Goal: Task Accomplishment & Management: Manage account settings

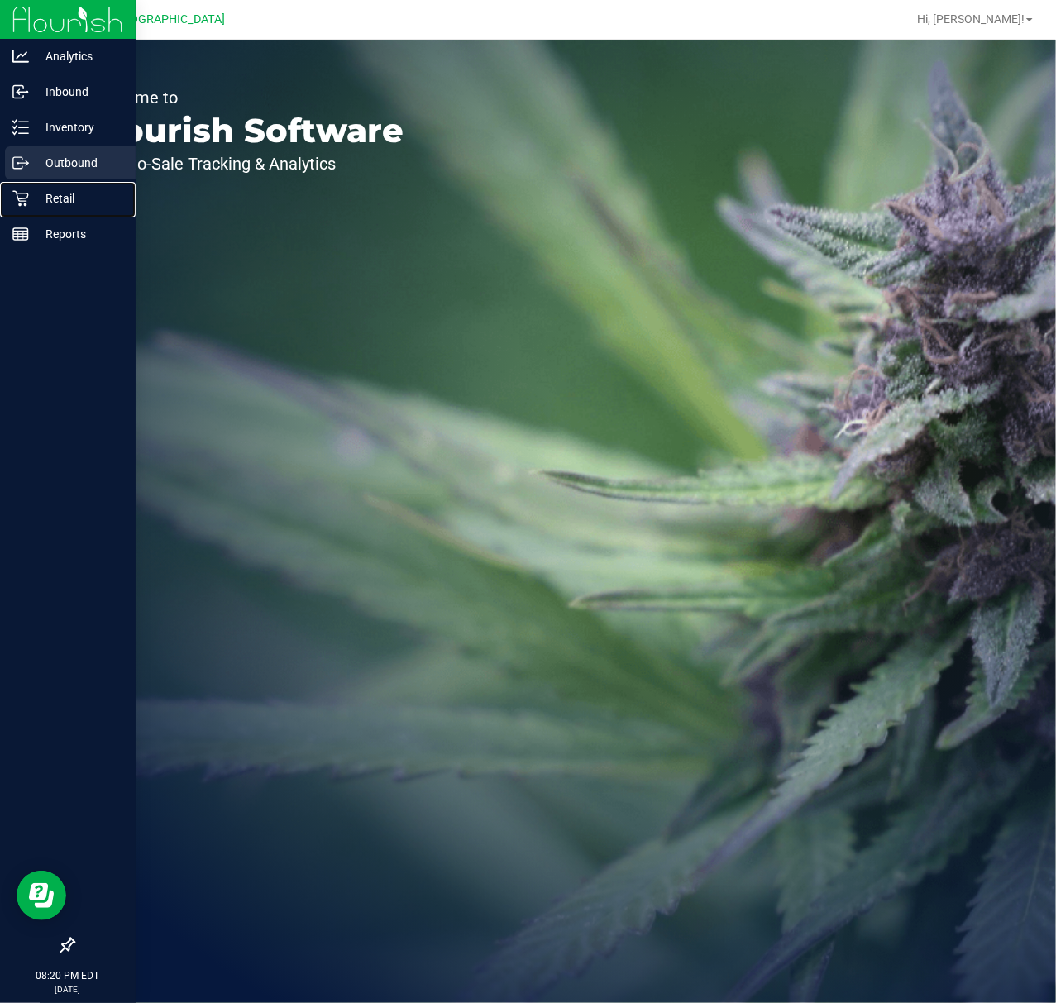
drag, startPoint x: 27, startPoint y: 195, endPoint x: 103, endPoint y: 177, distance: 77.4
click at [27, 195] on icon at bounding box center [20, 199] width 16 height 16
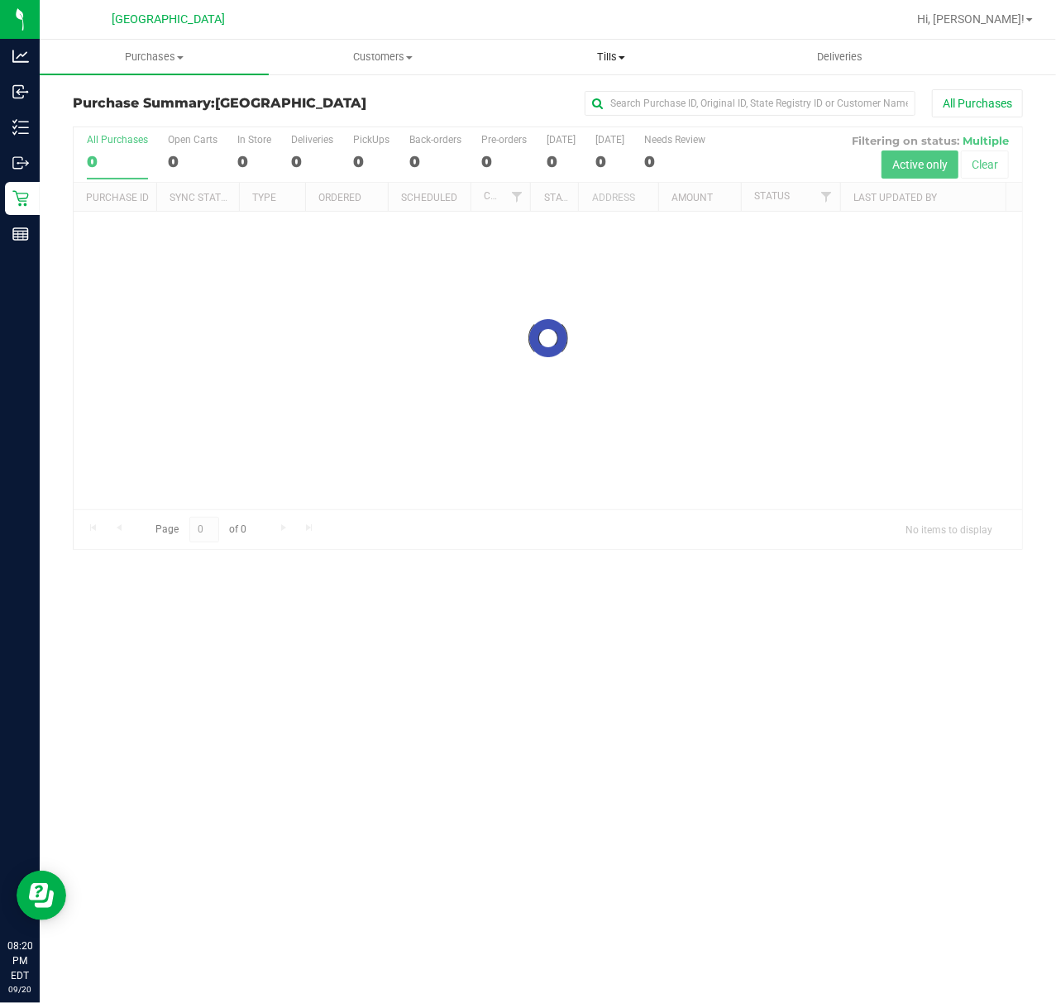
click at [613, 60] on span "Tills" at bounding box center [611, 57] width 227 height 15
click at [587, 90] on li "Manage tills" at bounding box center [611, 100] width 229 height 20
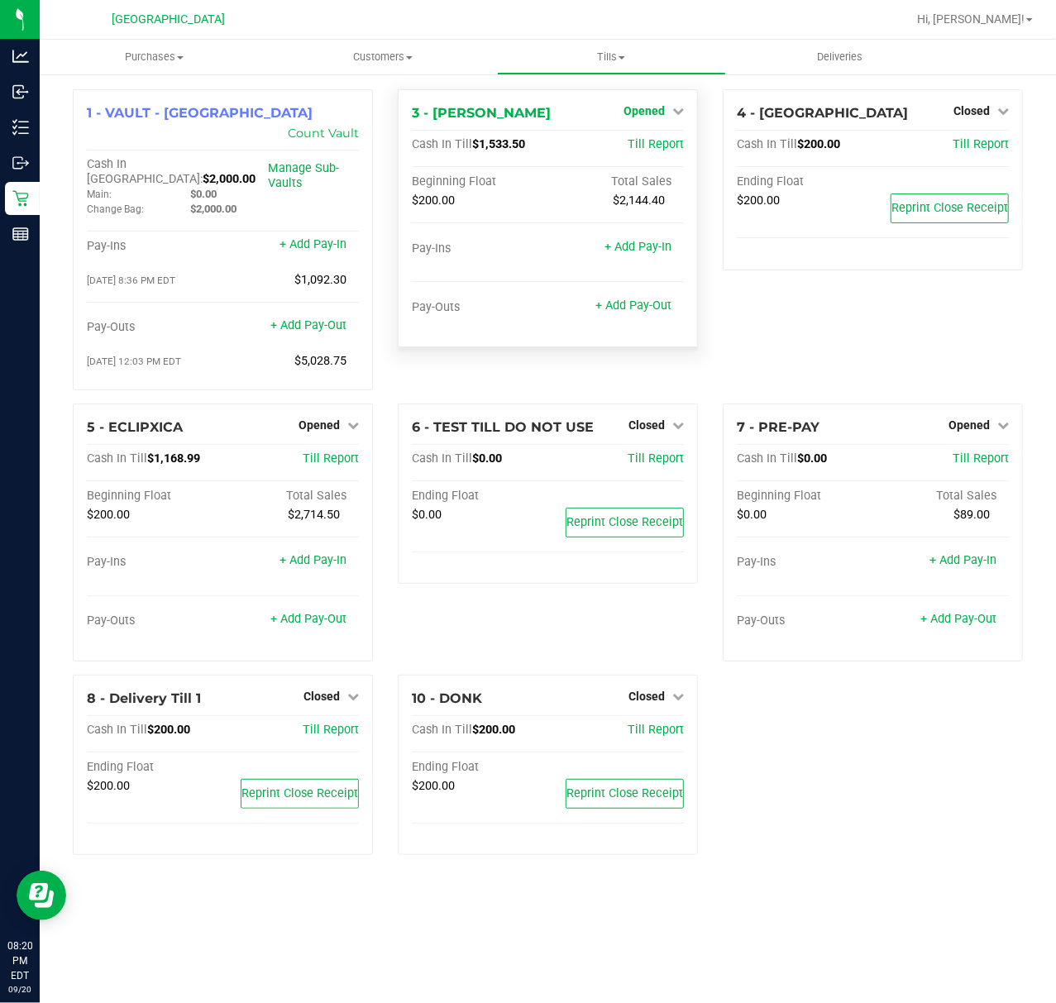
click at [669, 110] on link "Opened" at bounding box center [653, 110] width 60 height 13
click at [656, 141] on link "Close Till" at bounding box center [646, 145] width 45 height 13
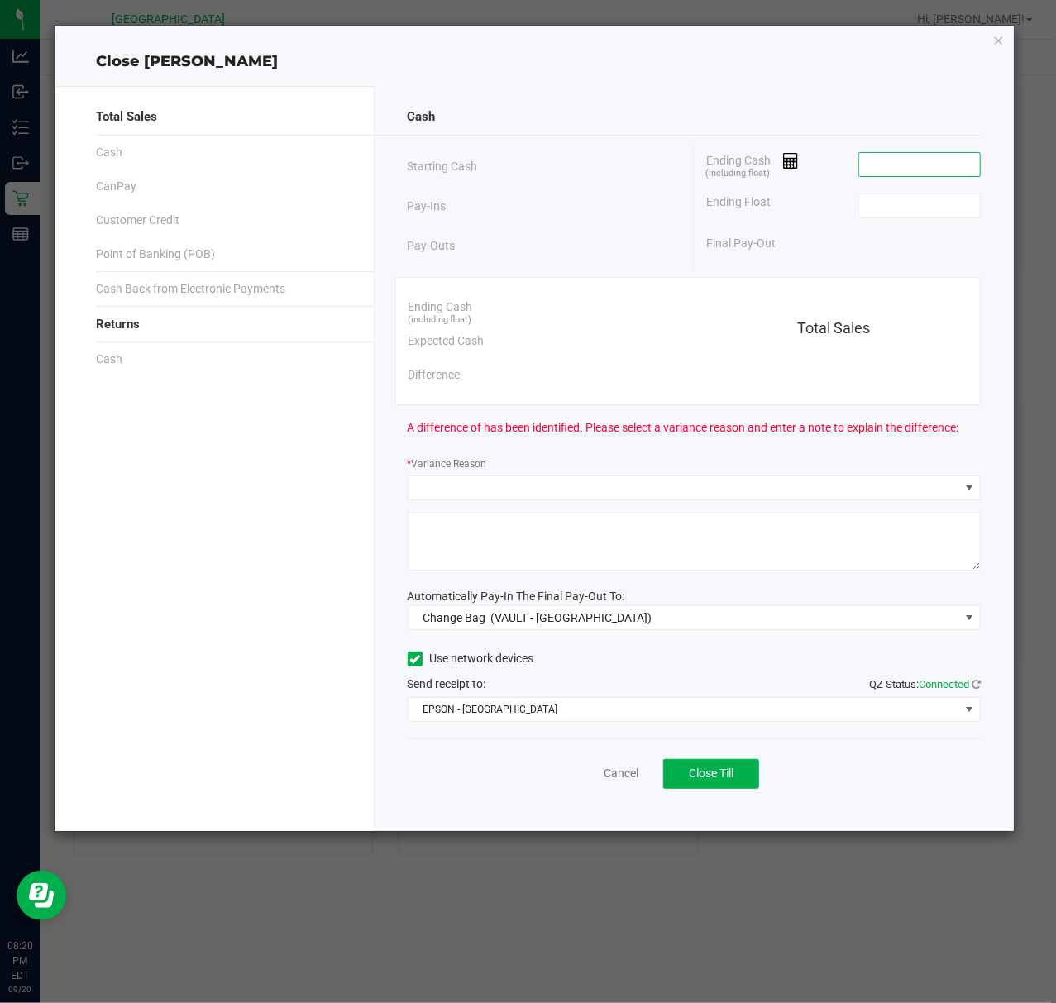
click at [885, 163] on input at bounding box center [920, 164] width 122 height 23
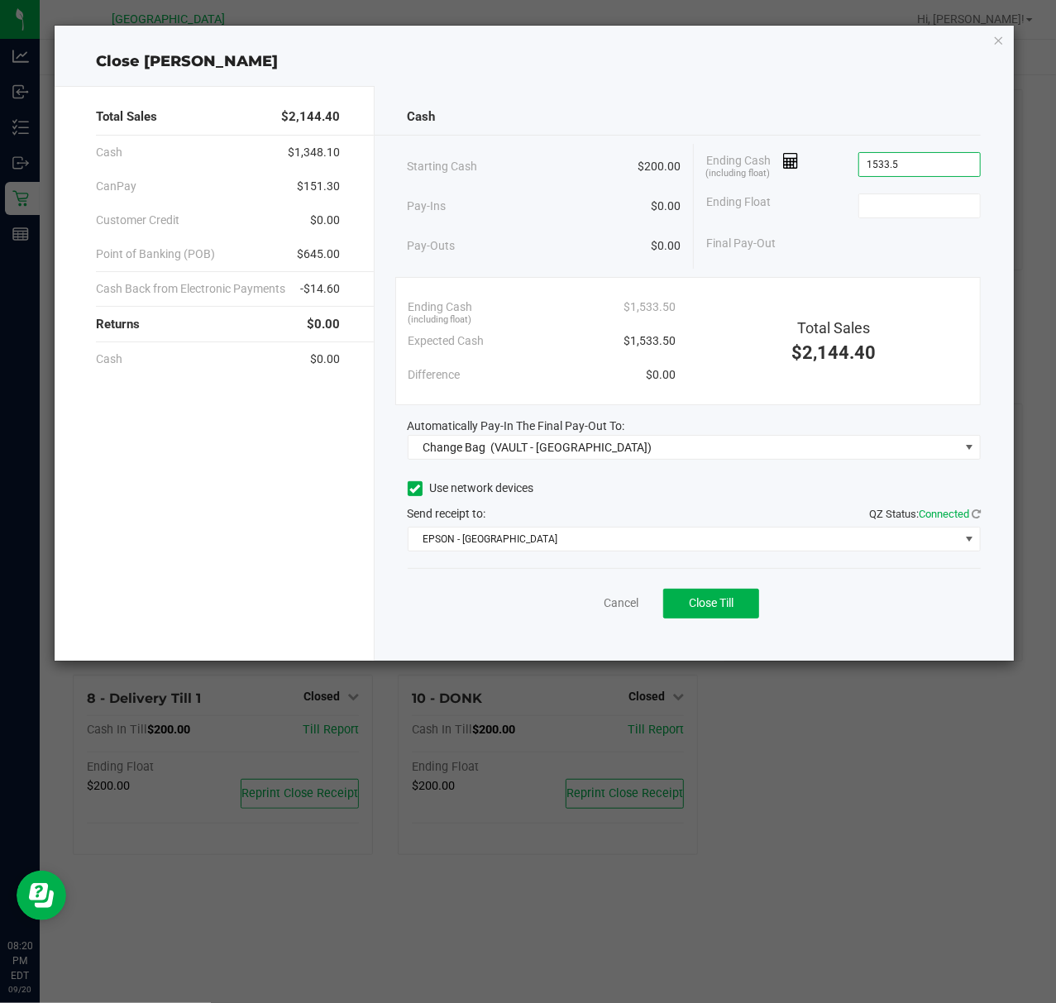
type input "$1,533.50"
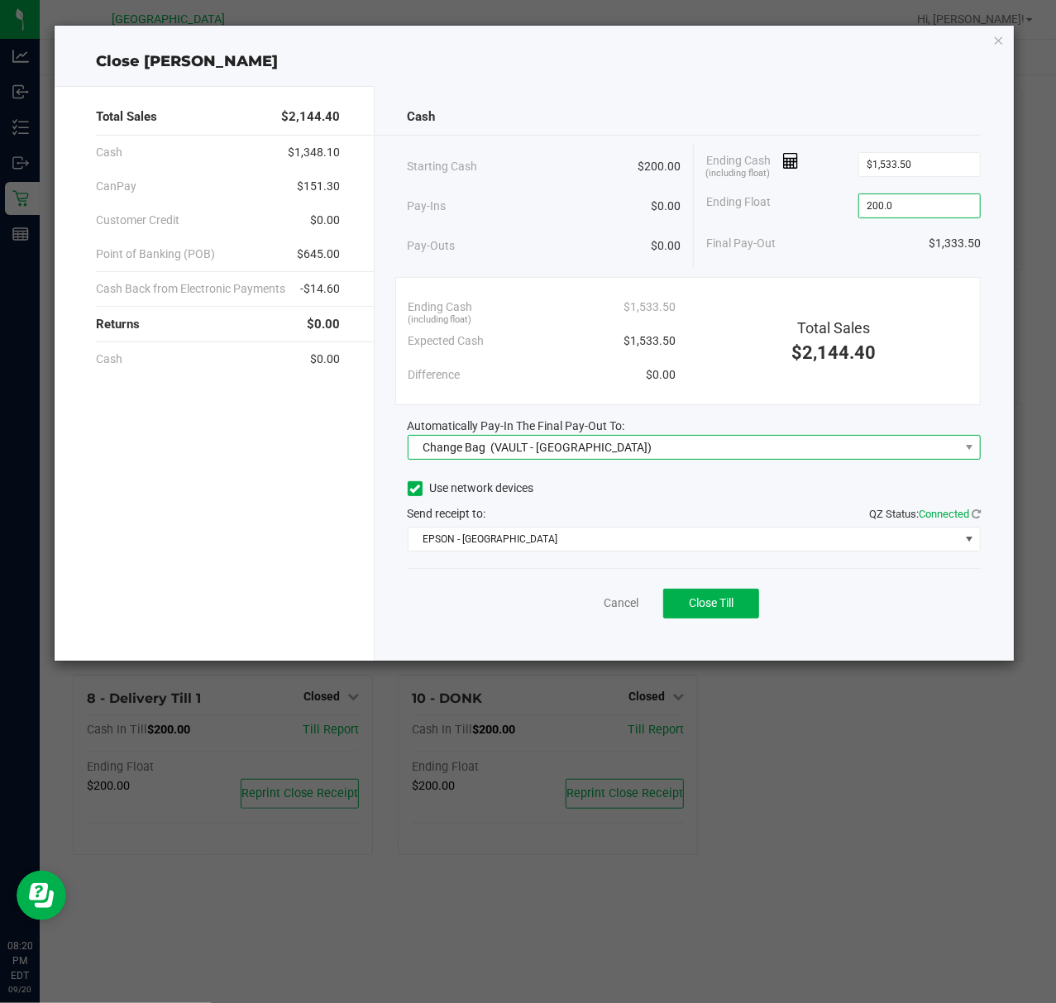
type input "$200.00"
click at [501, 453] on span "(VAULT - [GEOGRAPHIC_DATA])" at bounding box center [570, 447] width 161 height 13
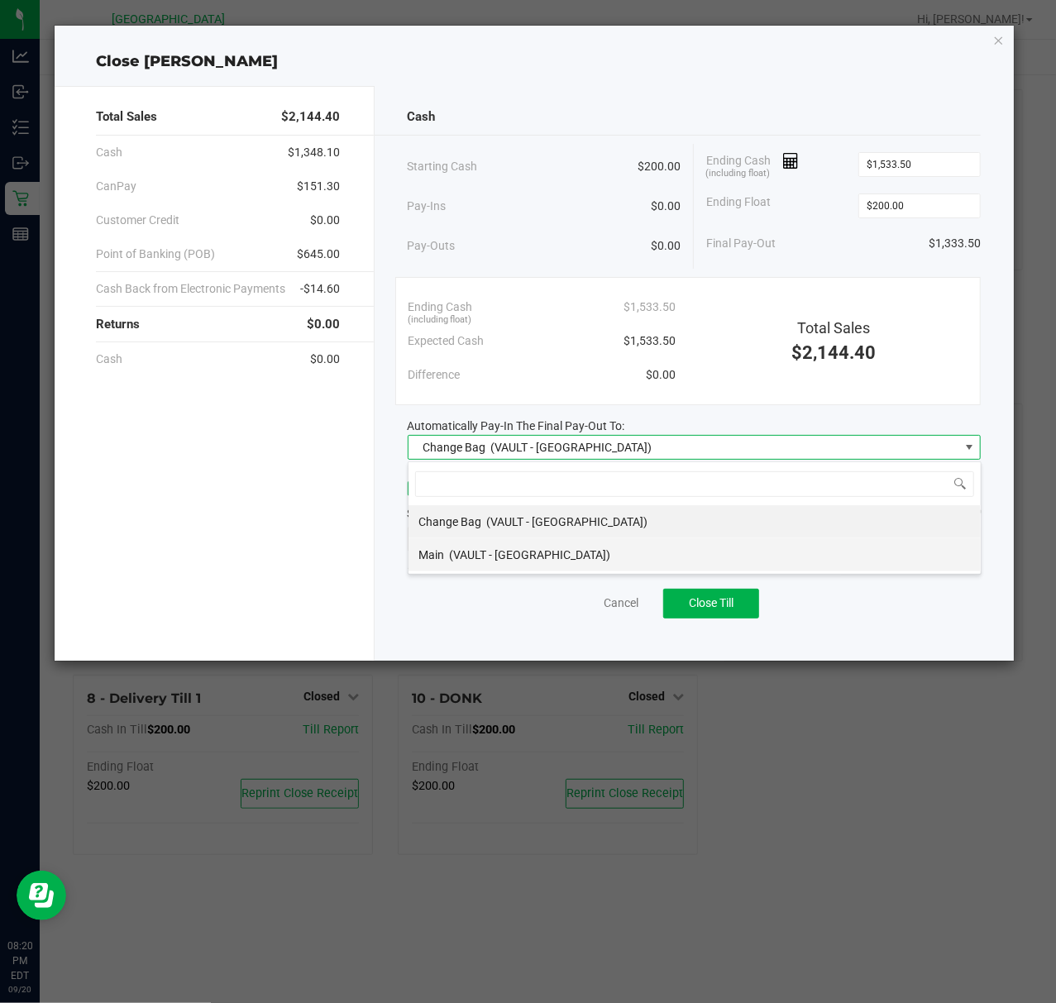
scroll to position [25, 573]
click at [473, 543] on div "Main (VAULT - [GEOGRAPHIC_DATA])" at bounding box center [514, 555] width 192 height 30
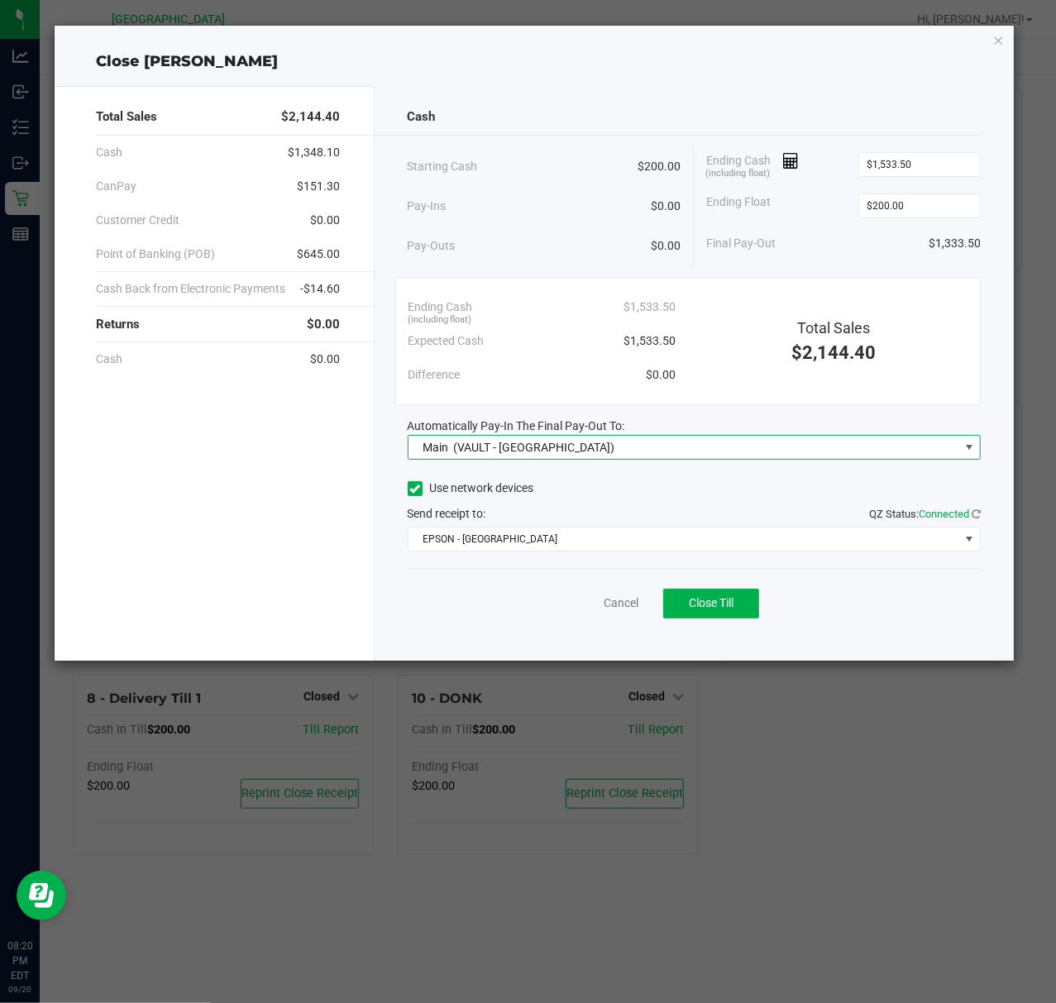
click at [490, 526] on div "Use network devices Send receipt to: QZ Status: Connected EPSON - EAST-[GEOGRAP…" at bounding box center [695, 513] width 574 height 75
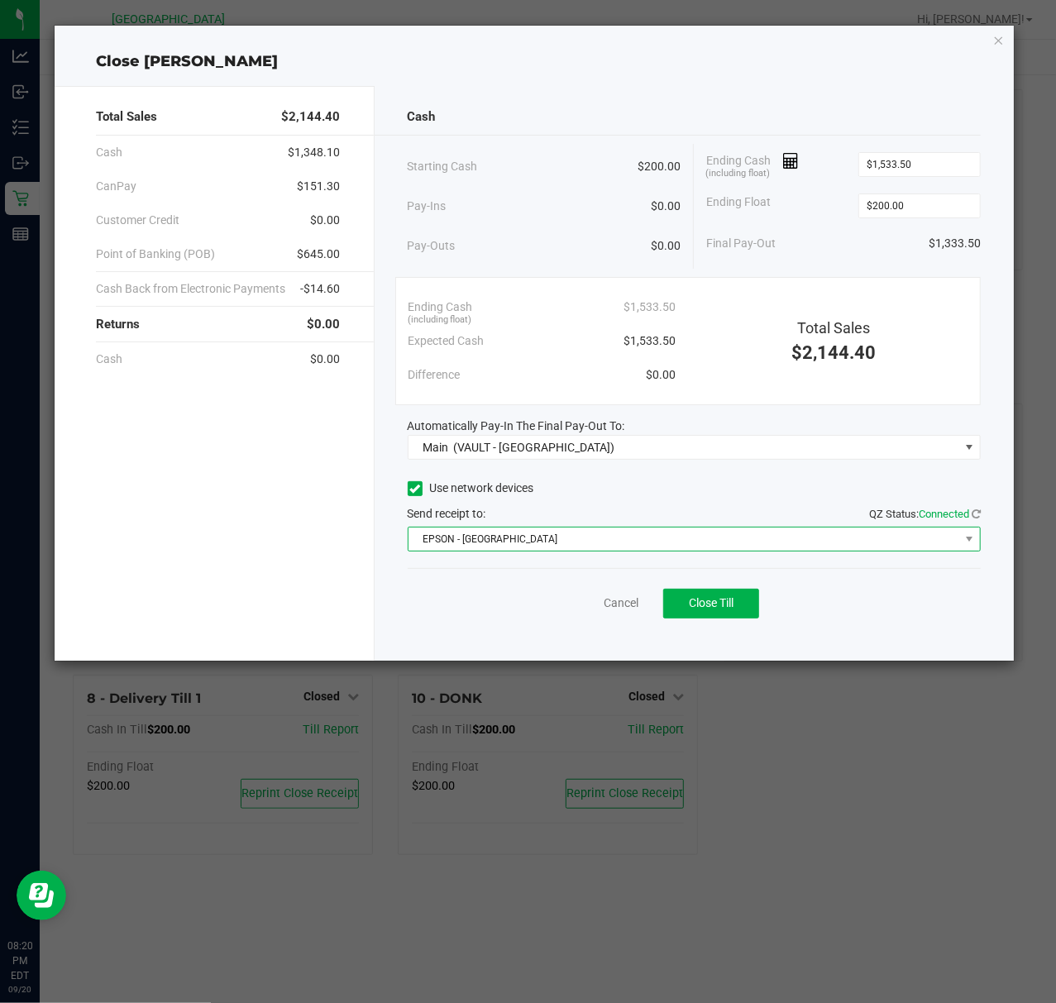
click at [487, 536] on span "EPSON - [GEOGRAPHIC_DATA]" at bounding box center [683, 538] width 551 height 23
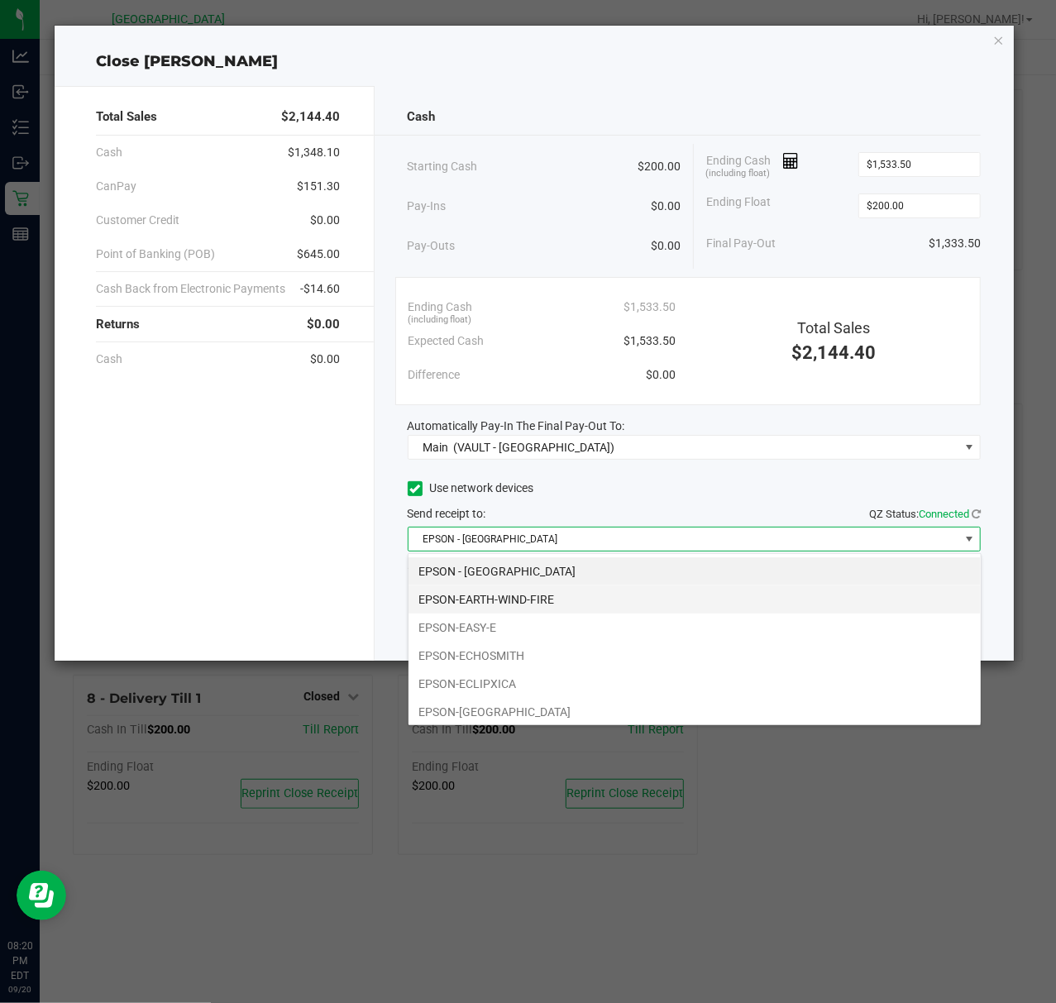
click at [474, 604] on li "EPSON-EARTH-WIND-FIRE" at bounding box center [694, 599] width 572 height 28
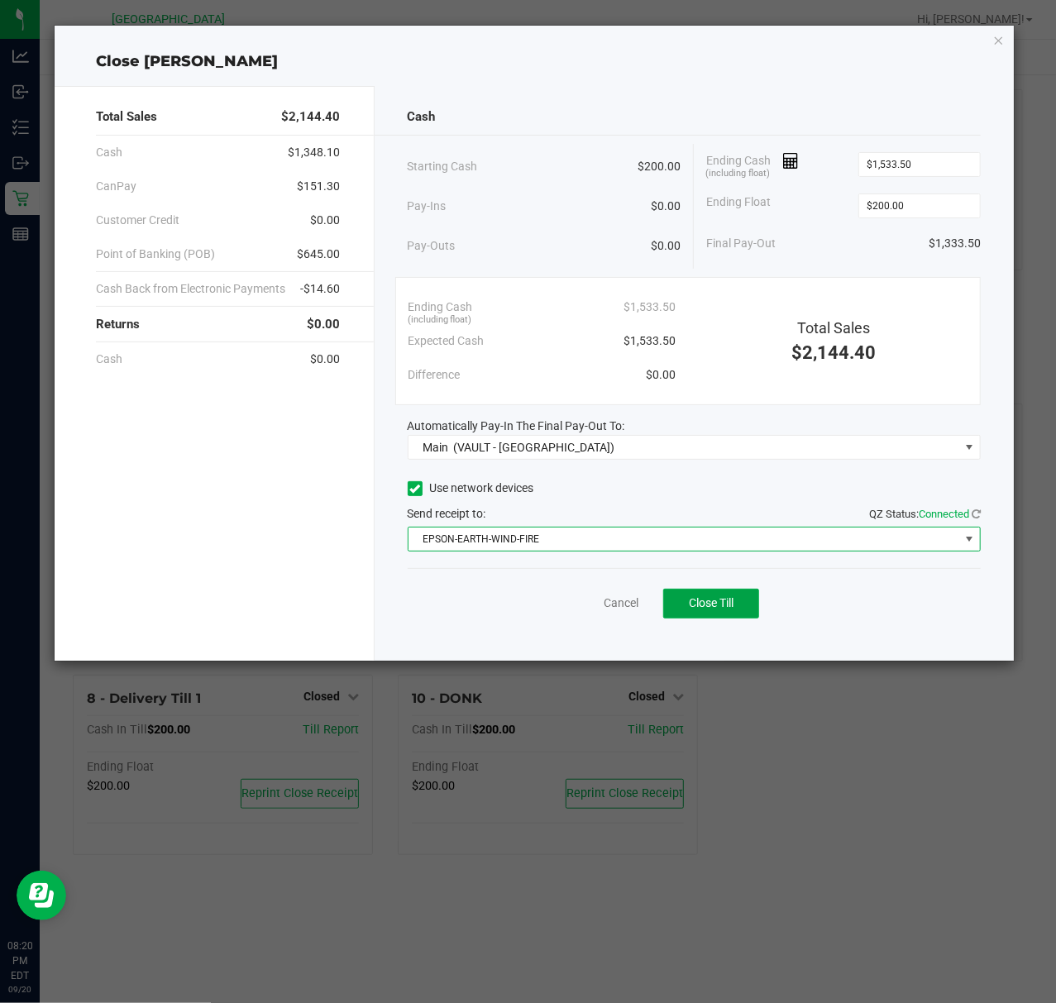
drag, startPoint x: 712, startPoint y: 612, endPoint x: 696, endPoint y: 557, distance: 56.8
click at [713, 609] on span "Close Till" at bounding box center [711, 602] width 45 height 13
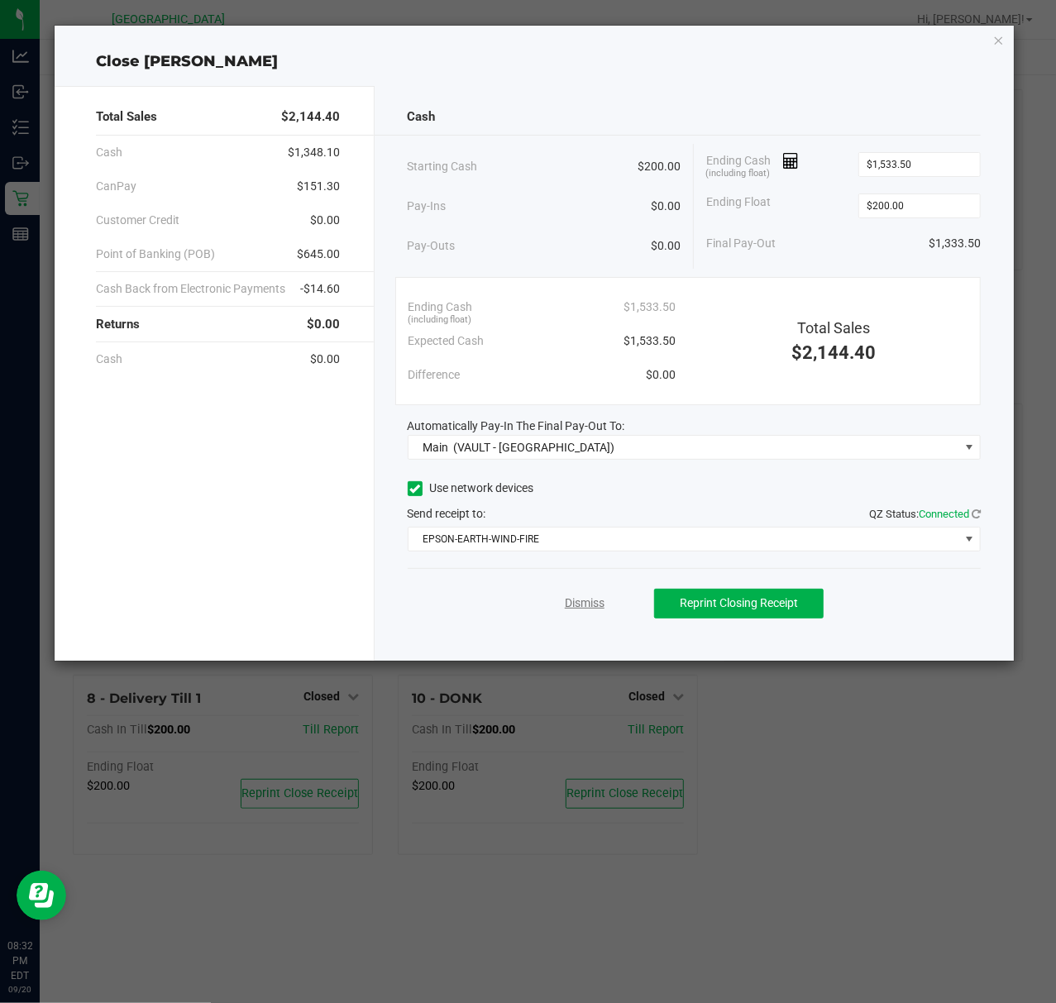
click at [577, 609] on link "Dismiss" at bounding box center [585, 602] width 40 height 17
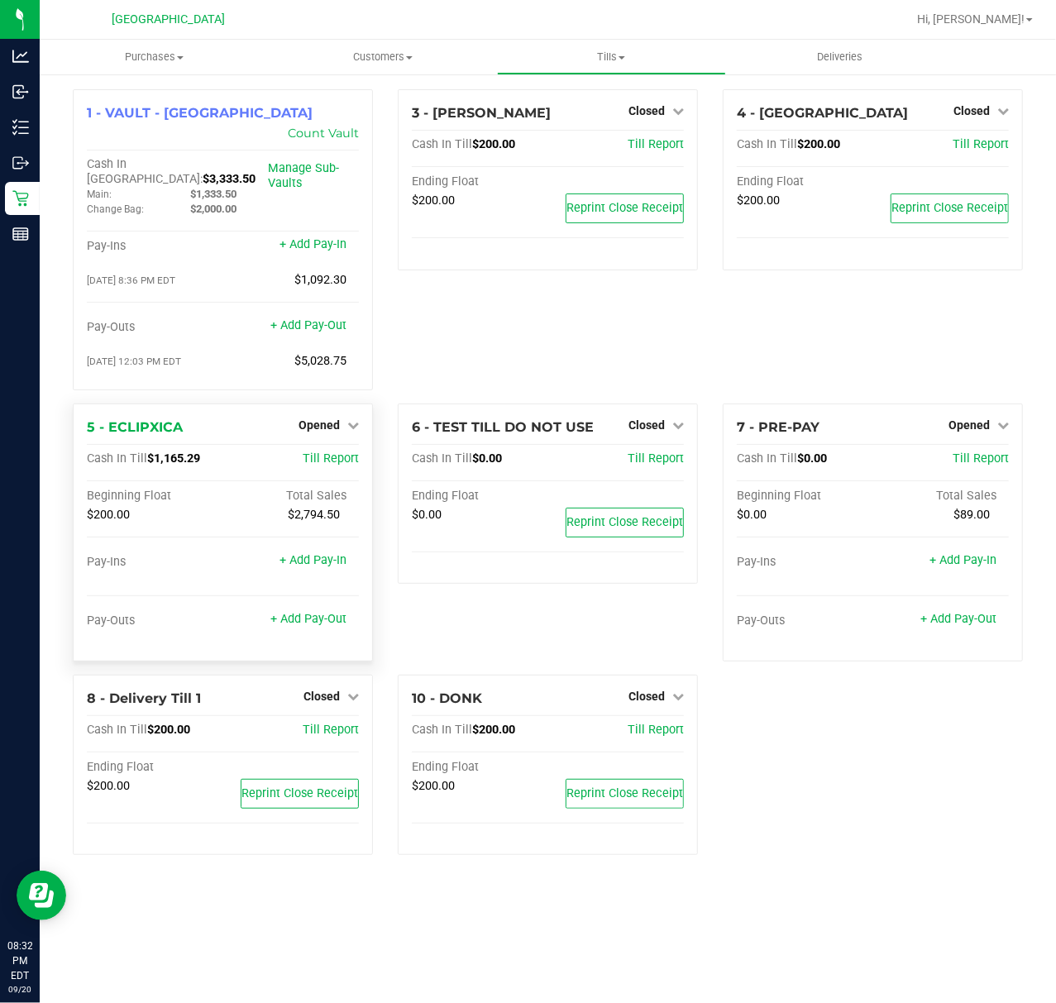
click at [325, 415] on div "Opened" at bounding box center [328, 425] width 60 height 20
click at [328, 418] on span "Opened" at bounding box center [318, 424] width 41 height 13
click at [318, 452] on link "Close Till" at bounding box center [321, 458] width 45 height 13
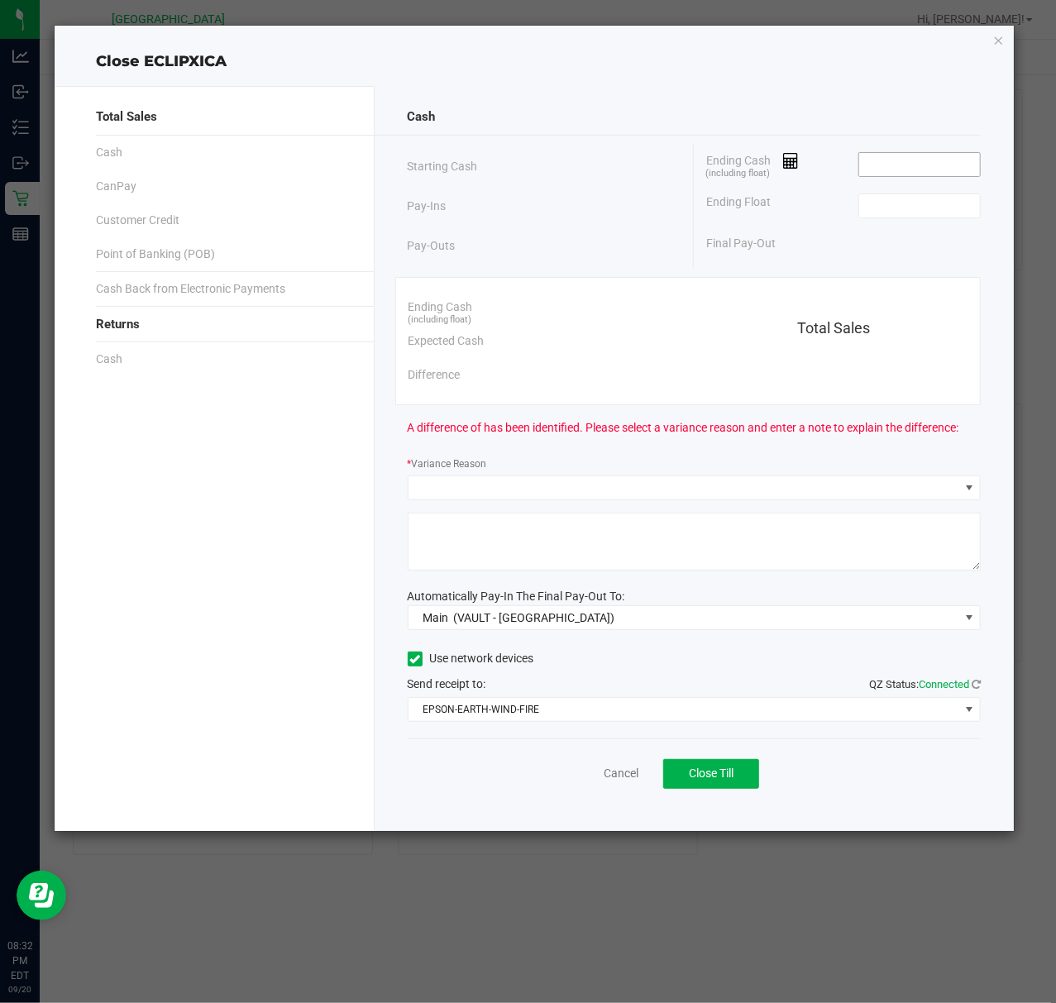
click at [890, 163] on input at bounding box center [920, 164] width 122 height 23
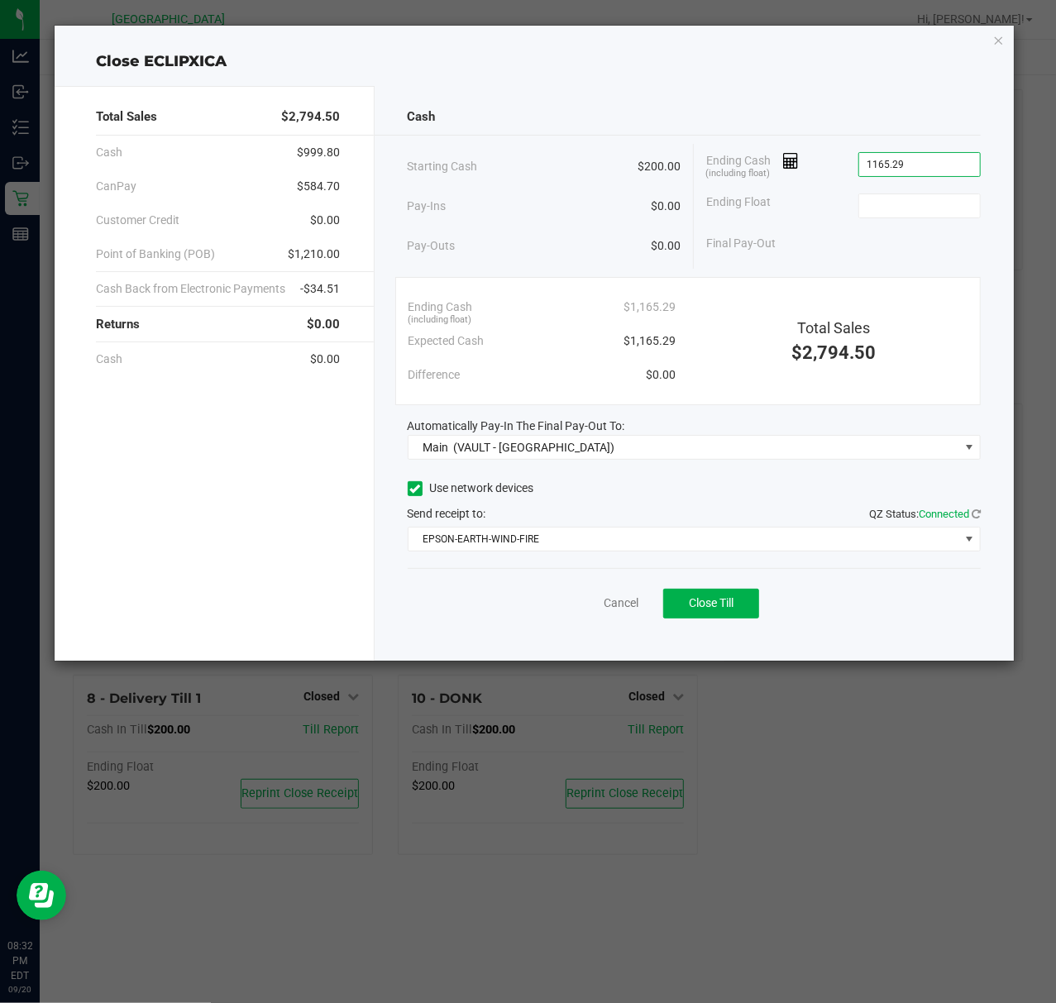
type input "$1,165.29"
type input "$200.00"
click at [693, 609] on span "Close Till" at bounding box center [711, 602] width 45 height 13
drag, startPoint x: 585, startPoint y: 606, endPoint x: 594, endPoint y: 599, distance: 10.6
click at [585, 606] on link "Dismiss" at bounding box center [585, 602] width 40 height 17
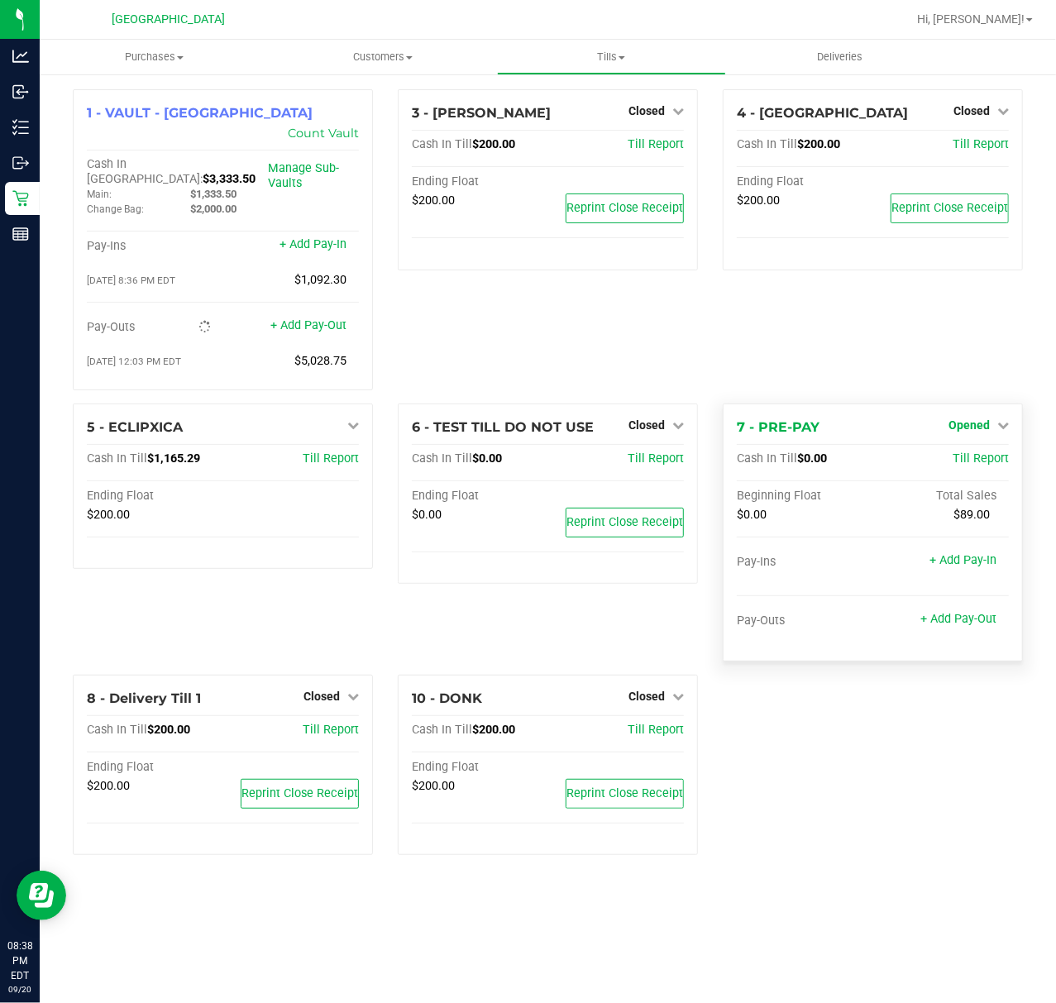
click at [973, 418] on span "Opened" at bounding box center [968, 424] width 41 height 13
click at [977, 452] on link "Close Till" at bounding box center [971, 458] width 45 height 13
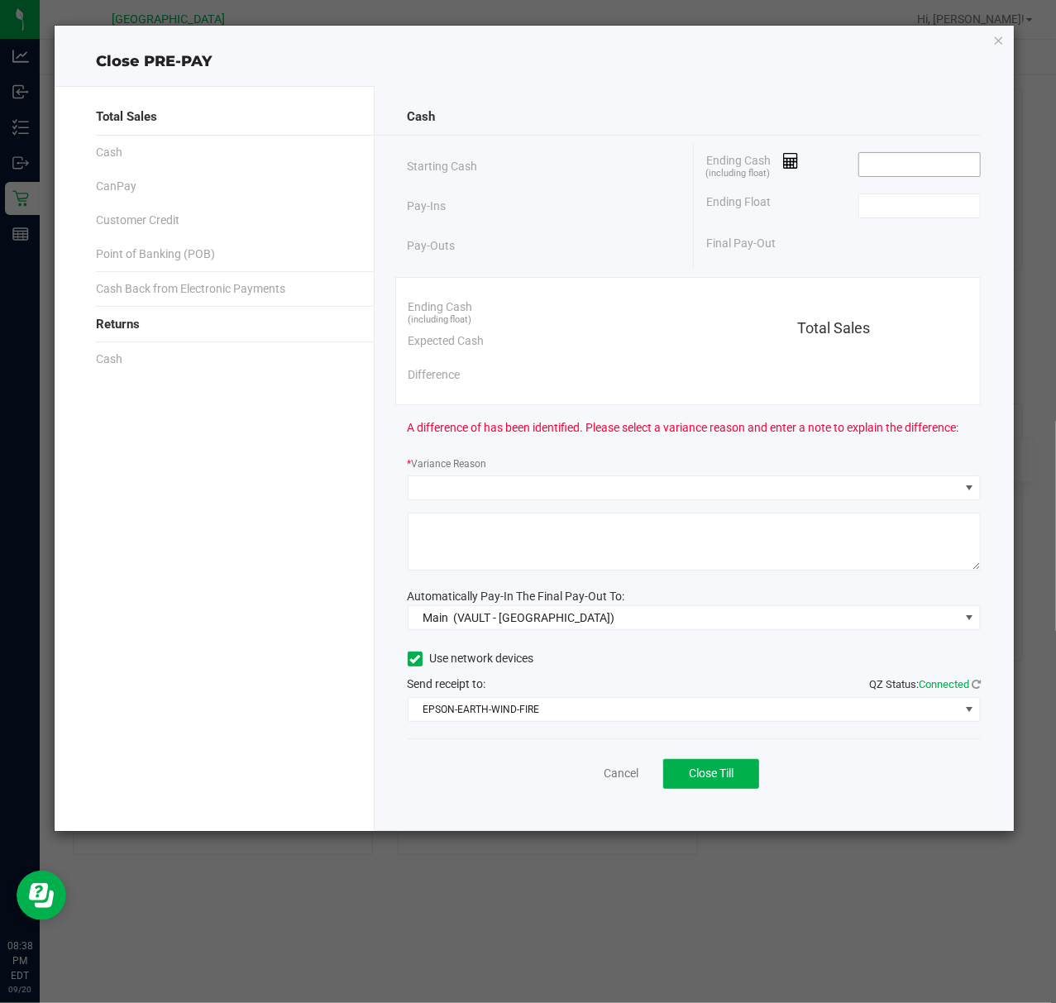
click at [906, 175] on input at bounding box center [920, 164] width 122 height 23
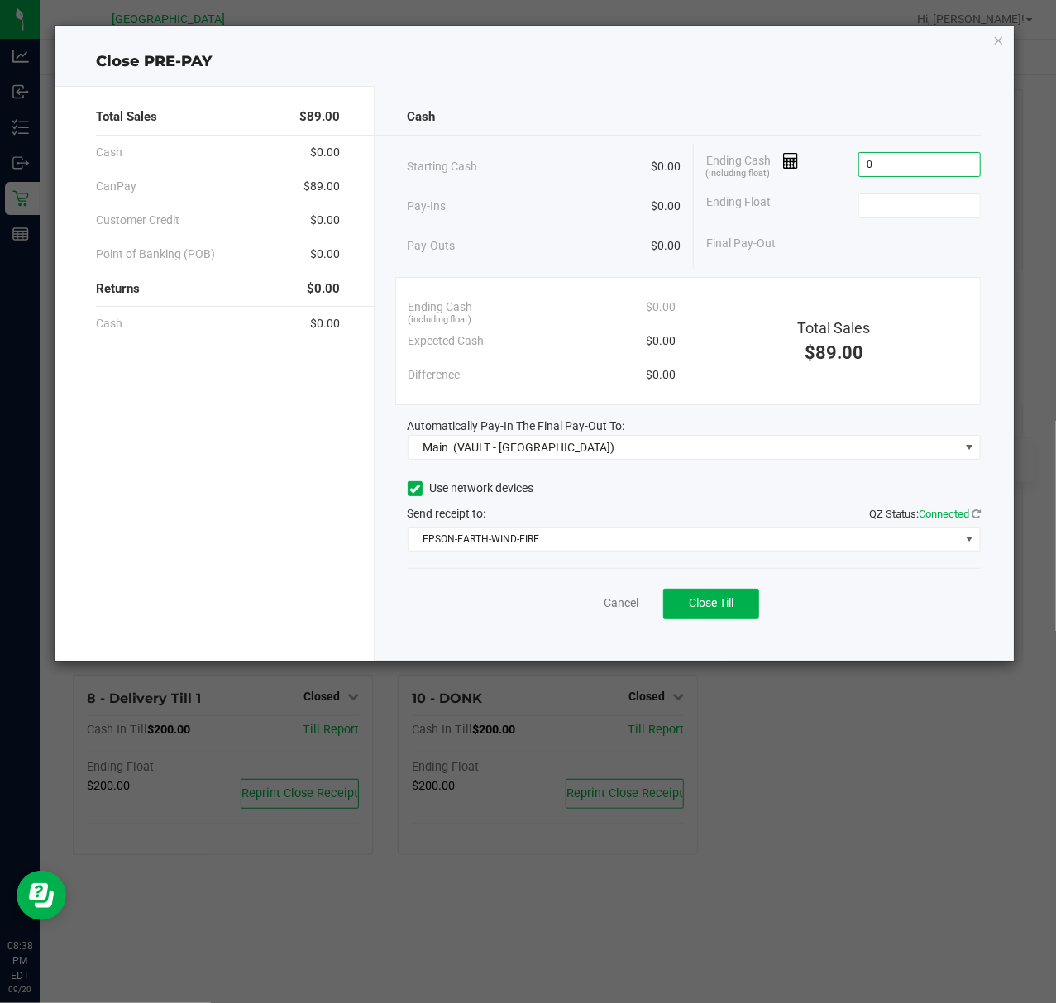
type input "$0.00"
click at [718, 593] on button "Close Till" at bounding box center [711, 604] width 96 height 30
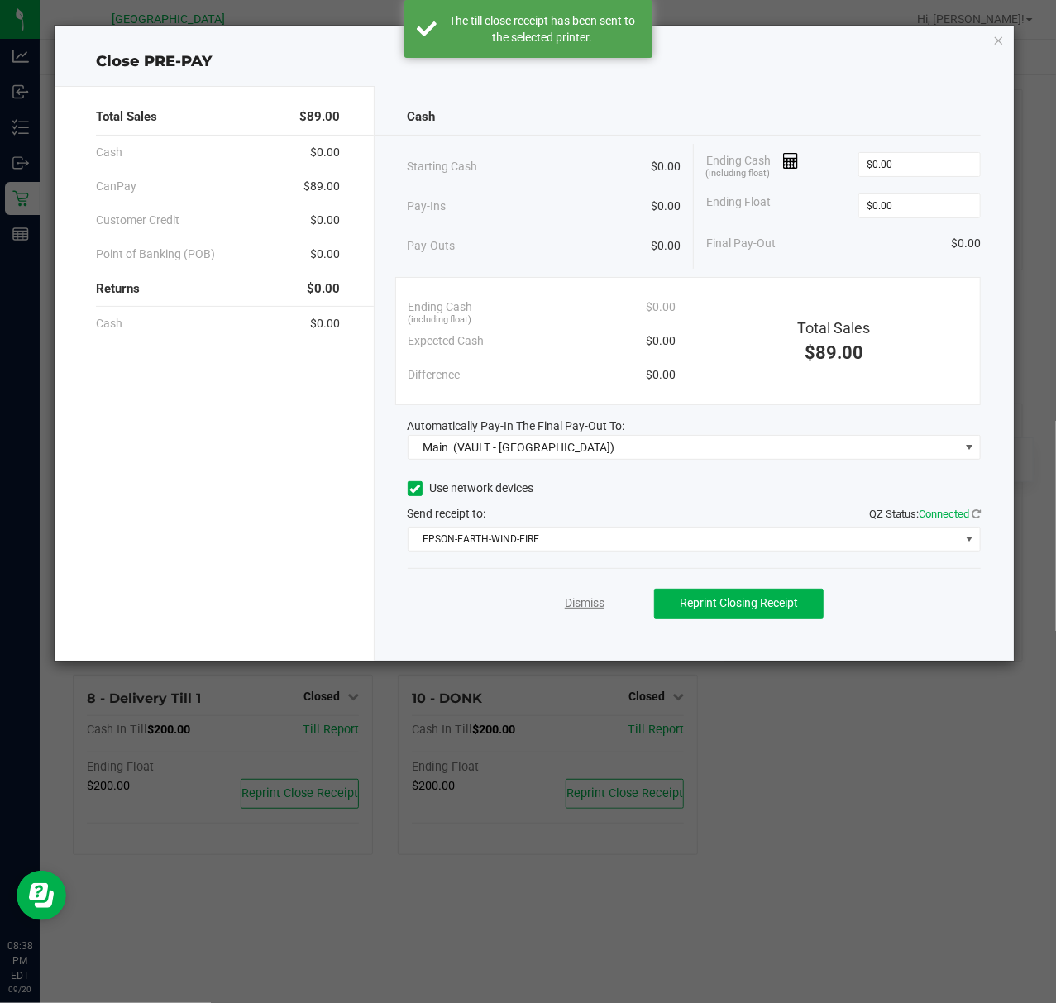
click at [570, 597] on link "Dismiss" at bounding box center [585, 602] width 40 height 17
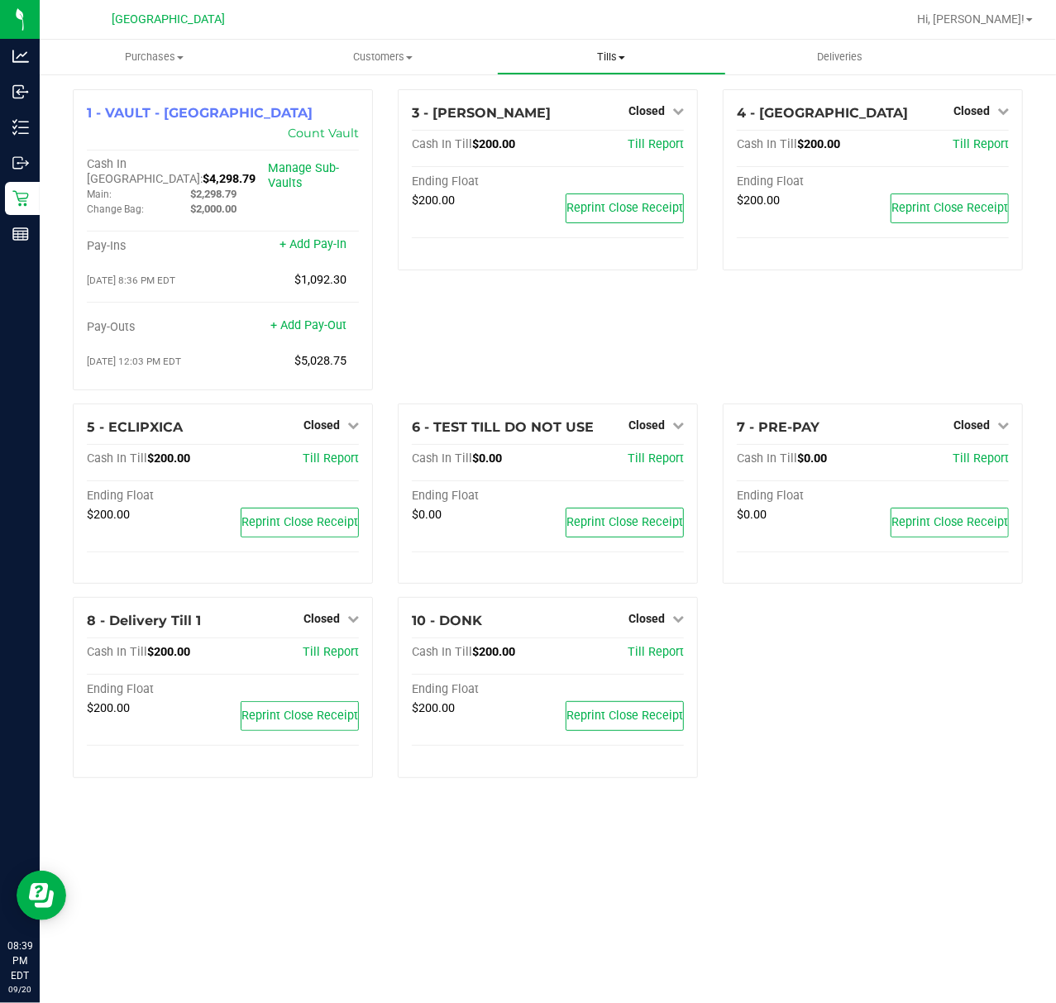
click at [603, 50] on span "Tills" at bounding box center [611, 57] width 227 height 15
click at [613, 119] on span "Reconcile e-payments" at bounding box center [579, 119] width 165 height 14
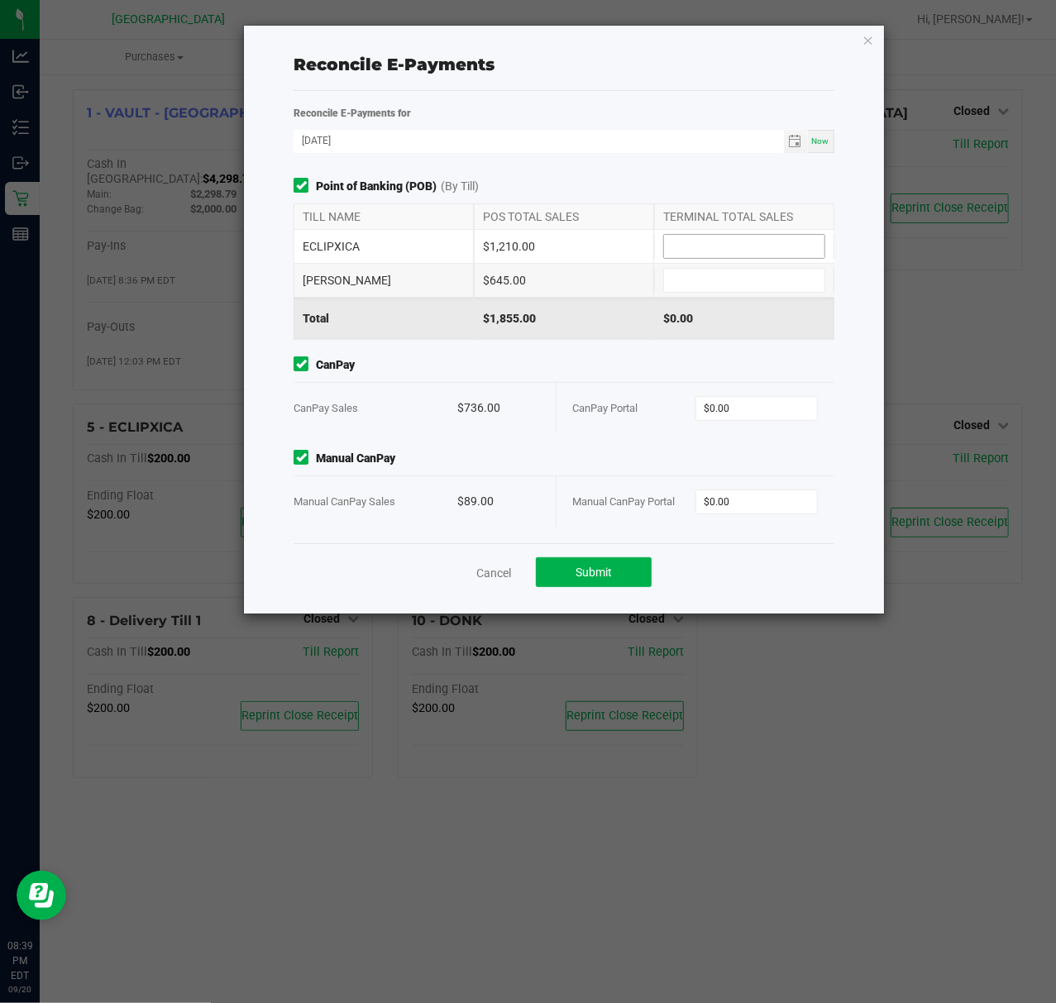
click at [688, 235] on span at bounding box center [744, 246] width 162 height 25
click at [694, 236] on input at bounding box center [744, 246] width 160 height 23
type input "$1,210.00"
type input "$645.00"
type input "$736.00"
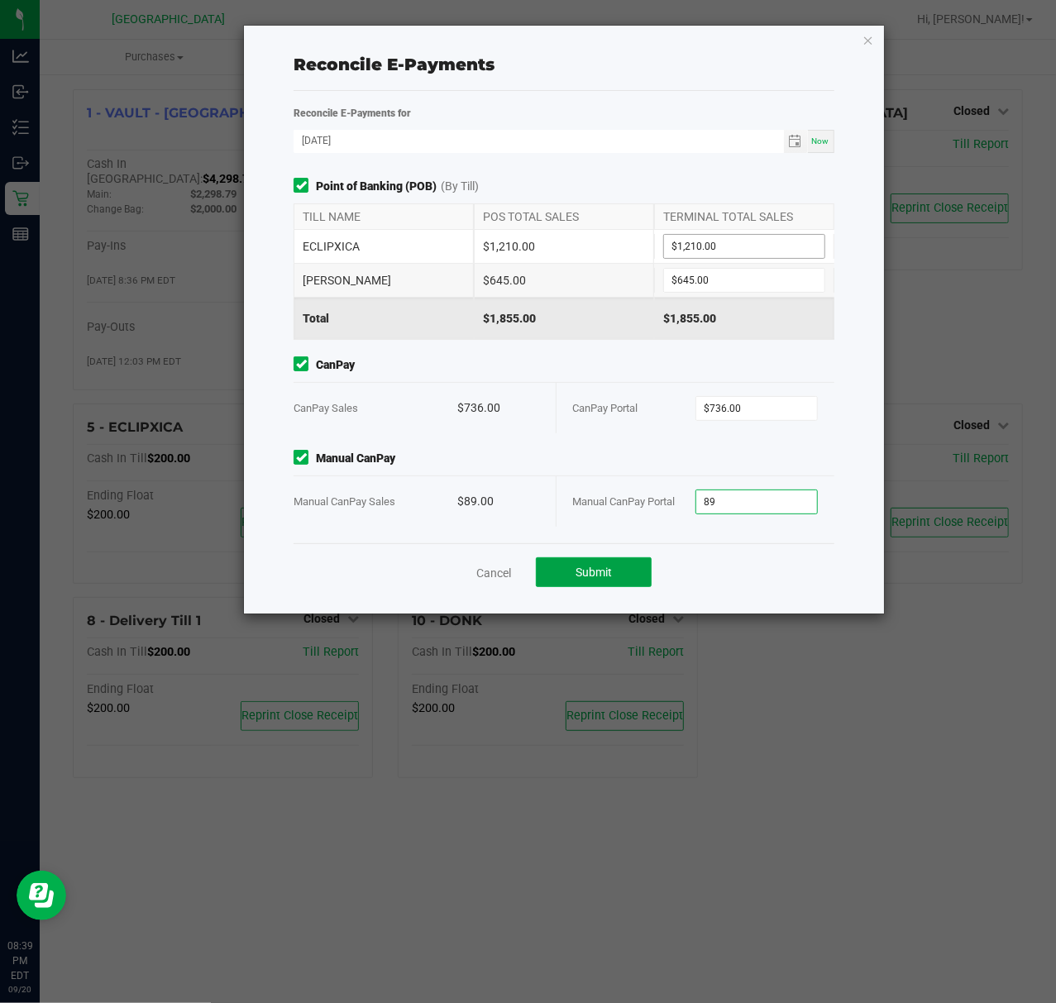
type input "$89.00"
click at [584, 582] on button "Submit" at bounding box center [594, 572] width 116 height 30
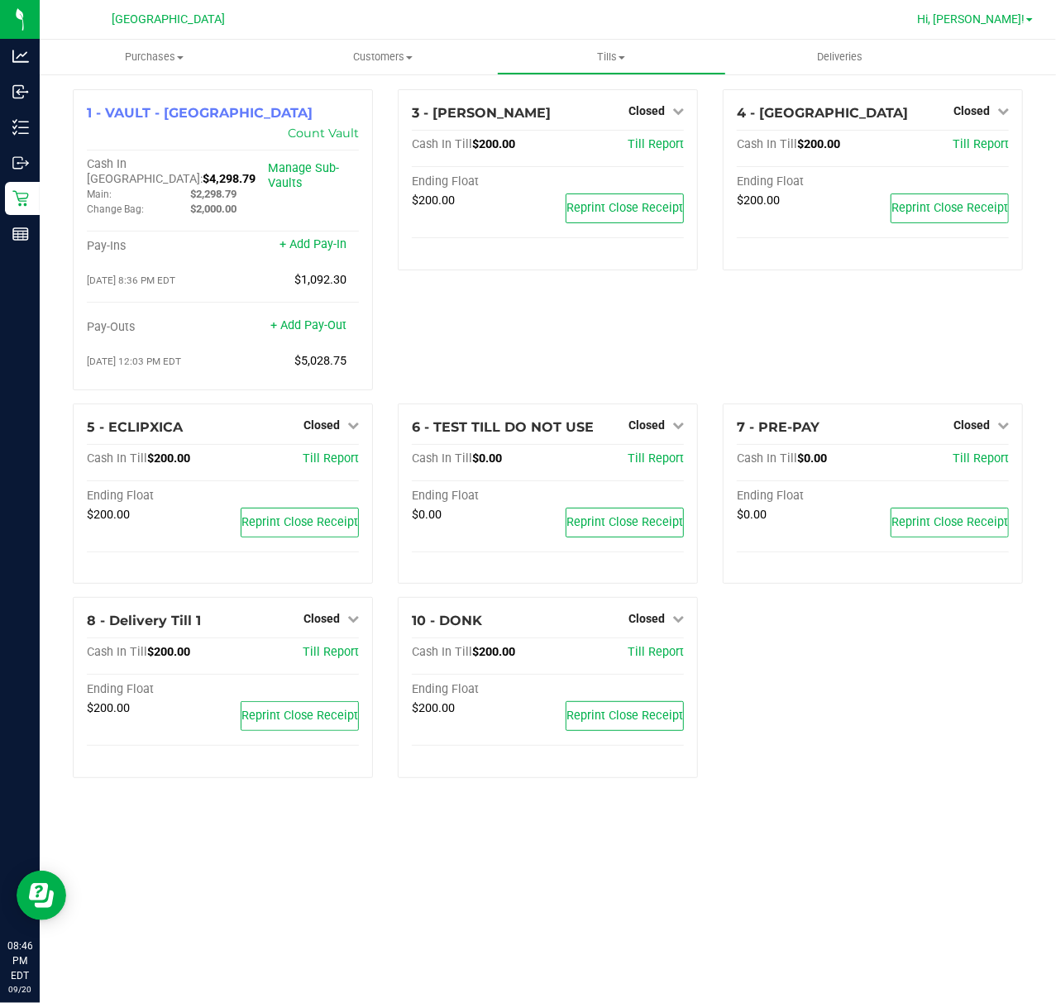
click at [1012, 17] on span "Hi, [PERSON_NAME]!" at bounding box center [970, 18] width 107 height 13
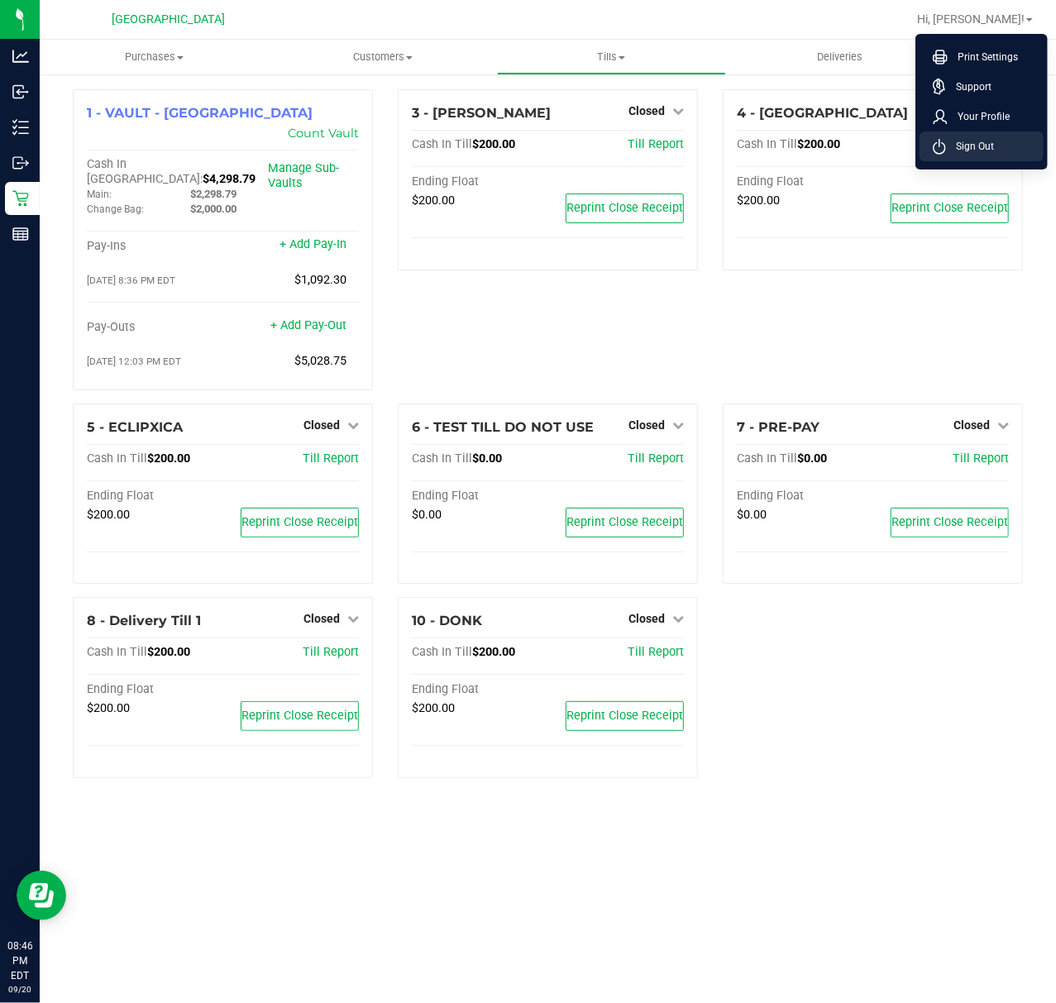
click at [990, 150] on span "Sign Out" at bounding box center [970, 146] width 48 height 17
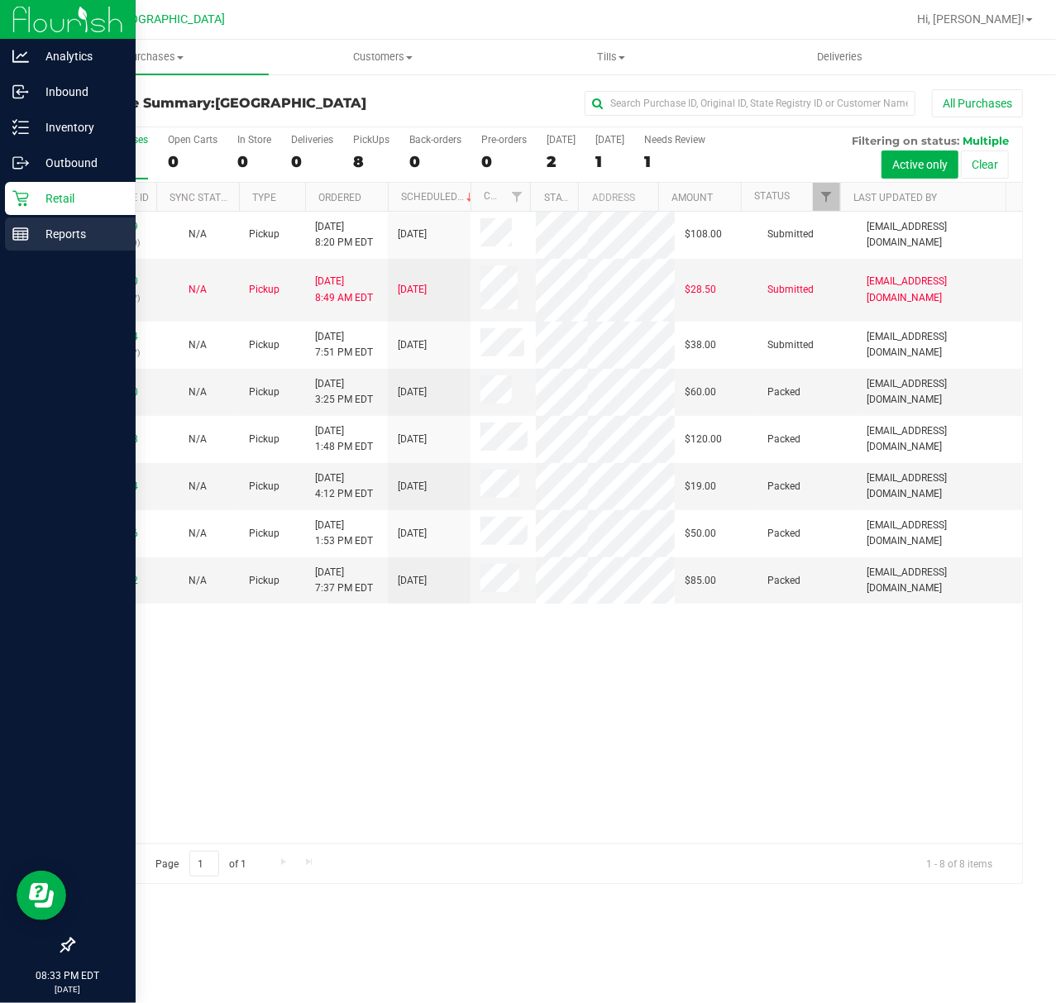
click at [14, 235] on icon at bounding box center [20, 234] width 17 height 17
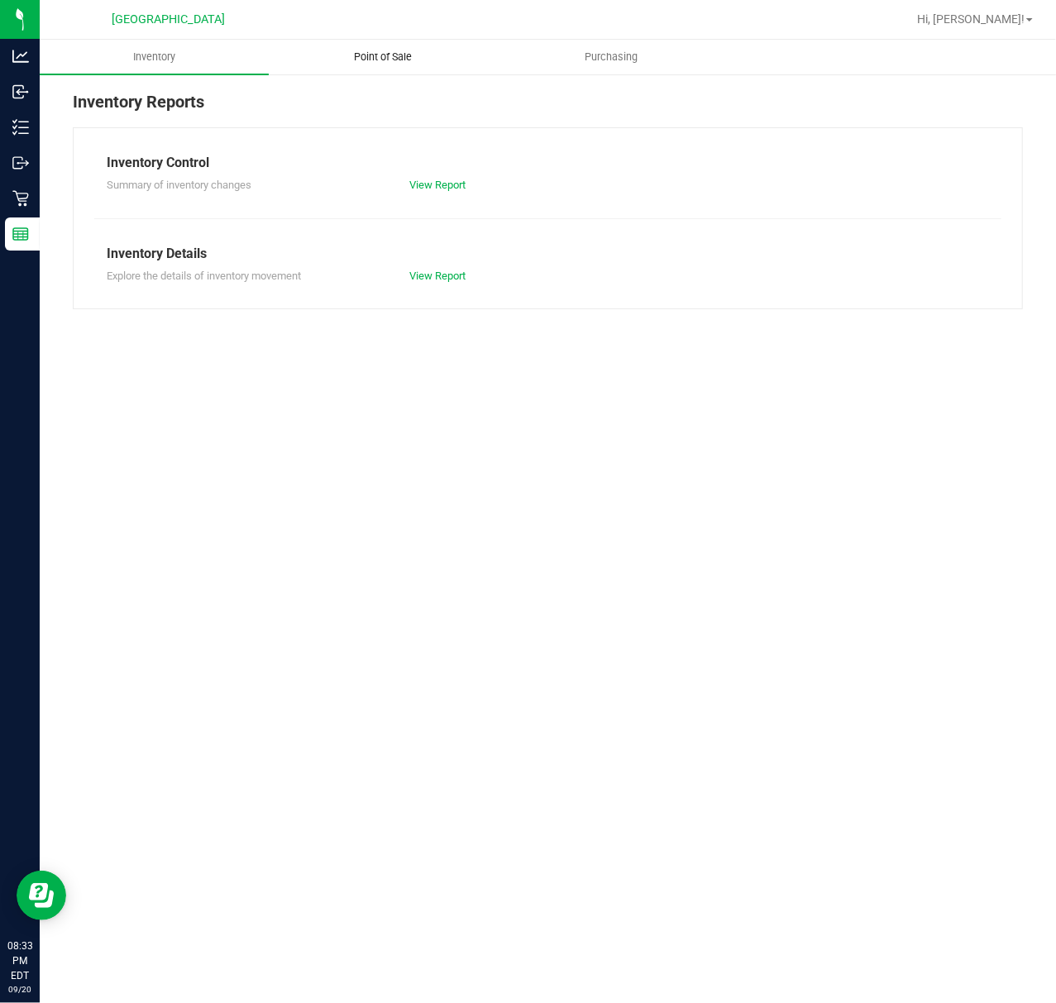
click at [410, 60] on span "Point of Sale" at bounding box center [383, 57] width 103 height 15
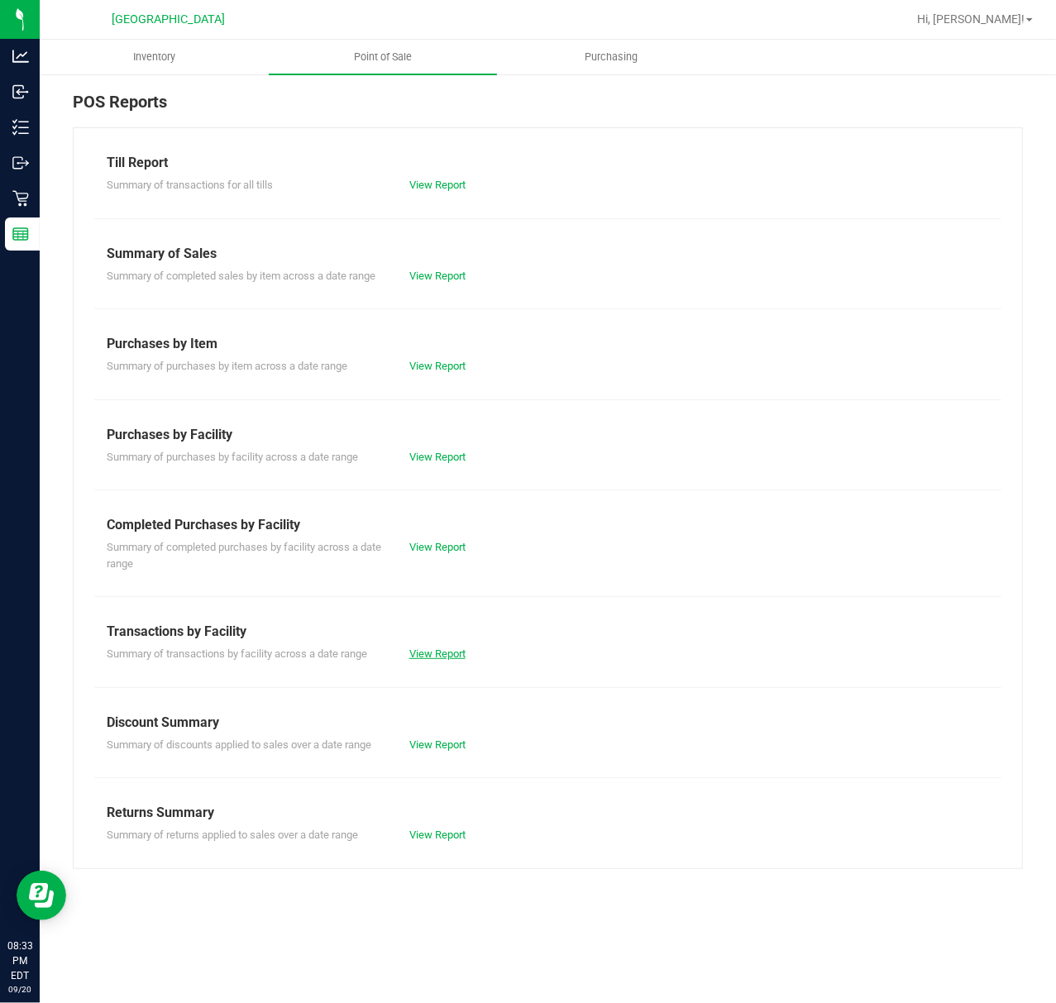
click at [442, 656] on link "View Report" at bounding box center [437, 653] width 56 height 12
